Goal: Submit feedback/report problem

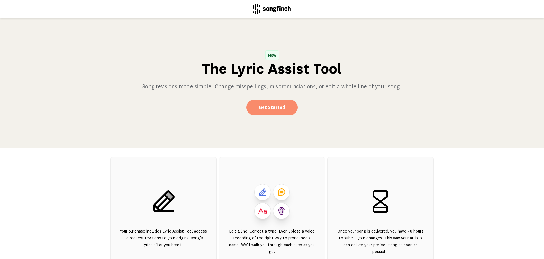
click at [276, 105] on link "Get Started" at bounding box center [272, 108] width 51 height 16
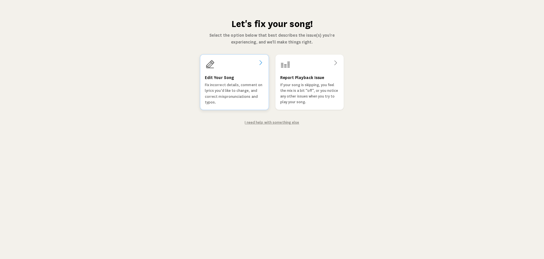
click at [261, 62] on icon at bounding box center [260, 62] width 7 height 7
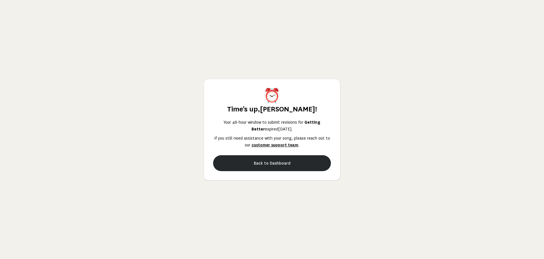
click at [274, 162] on button "Back to Dashboard" at bounding box center [272, 163] width 118 height 16
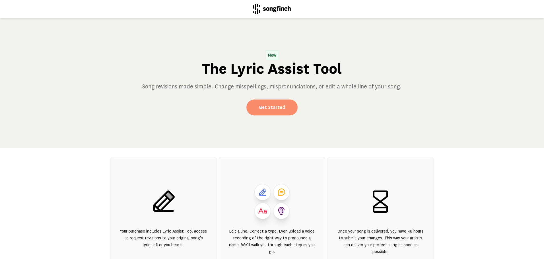
click at [272, 104] on link "Get Started" at bounding box center [272, 108] width 51 height 16
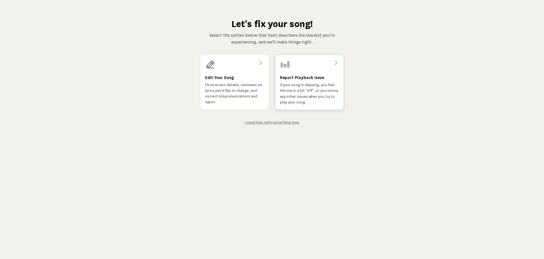
click at [314, 91] on p "If your song is skipping, you feel the mix is a bit “off”, or you notice any ot…" at bounding box center [309, 93] width 59 height 23
